Goal: Check status: Check status

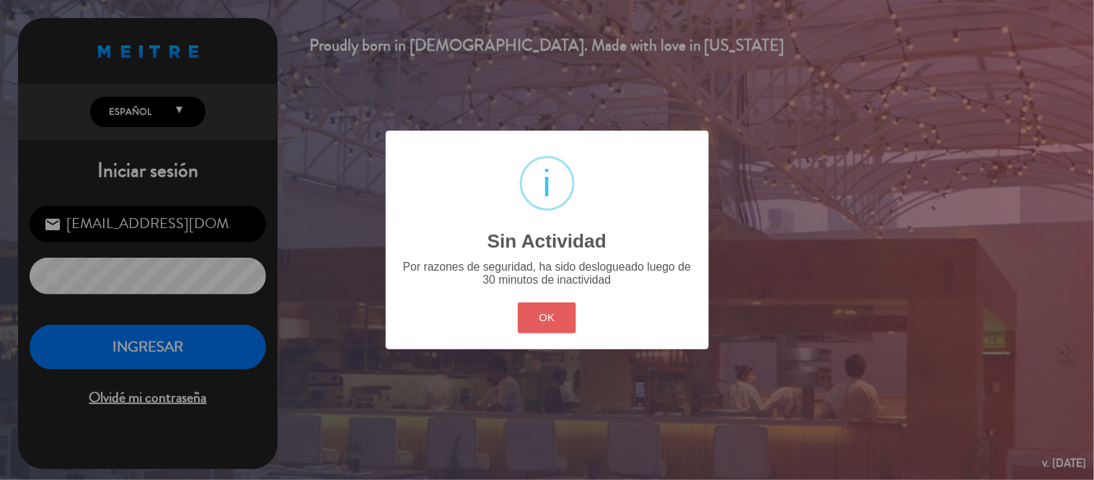
click at [538, 311] on button "OK" at bounding box center [547, 317] width 58 height 31
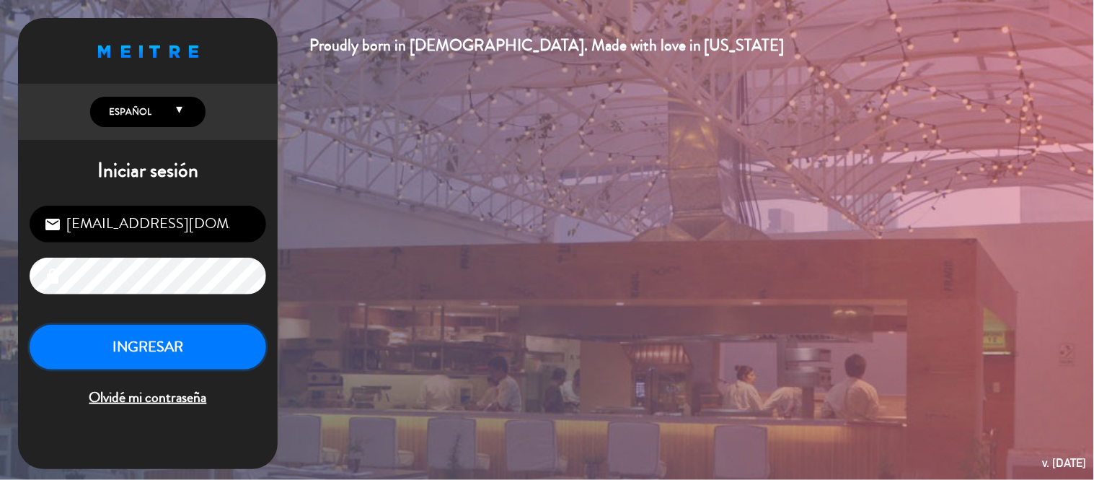
click at [150, 359] on button "INGRESAR" at bounding box center [148, 347] width 237 height 45
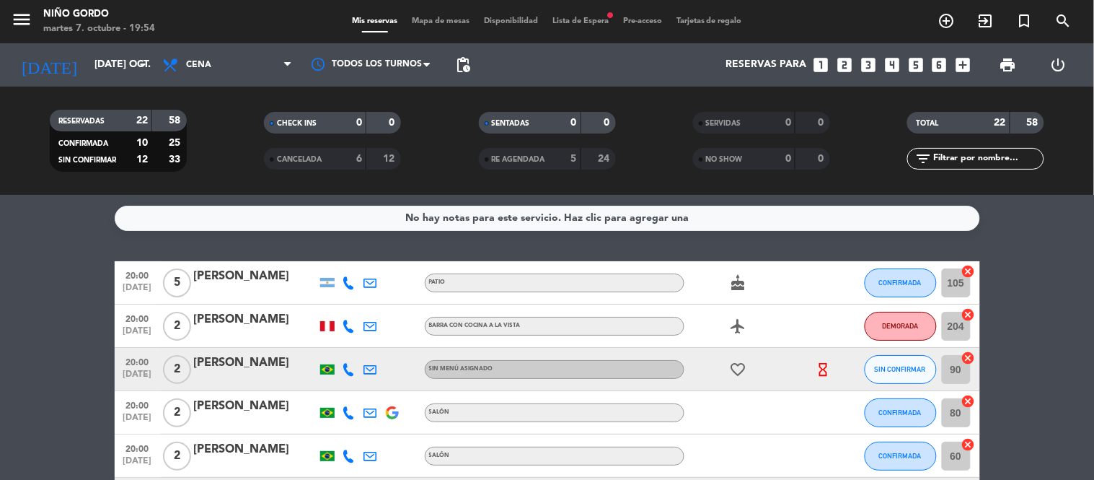
click at [565, 12] on div "menu Niño Gordo martes 7. octubre - 19:54 Mis reservas Mapa de mesas Disponibil…" at bounding box center [547, 21] width 1094 height 43
click at [604, 19] on span "Lista de Espera fiber_manual_record" at bounding box center [580, 21] width 71 height 8
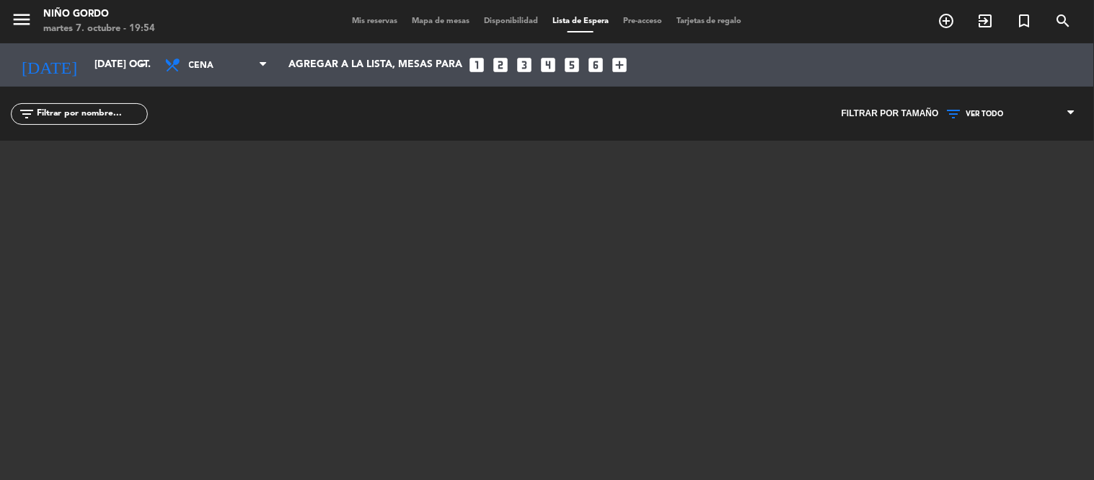
click at [356, 18] on span "Mis reservas" at bounding box center [375, 21] width 60 height 8
